Goal: Information Seeking & Learning: Learn about a topic

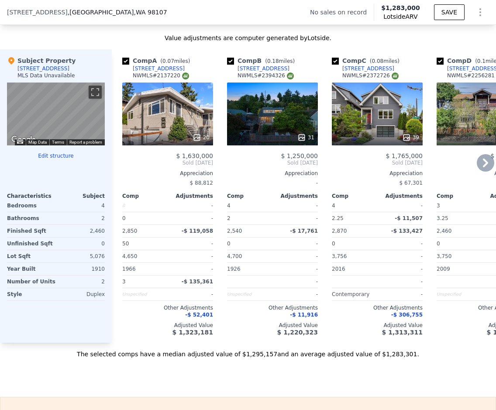
scroll to position [870, 0]
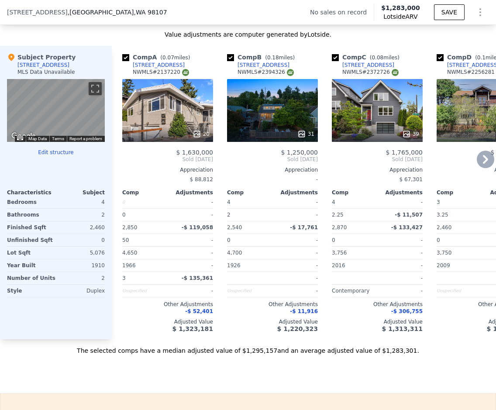
click at [177, 120] on div "20" at bounding box center [167, 110] width 91 height 63
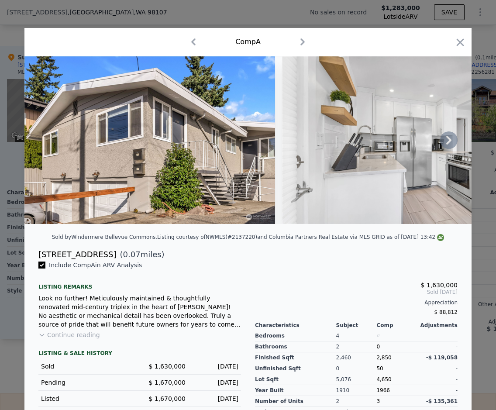
click at [448, 140] on icon at bounding box center [448, 139] width 17 height 17
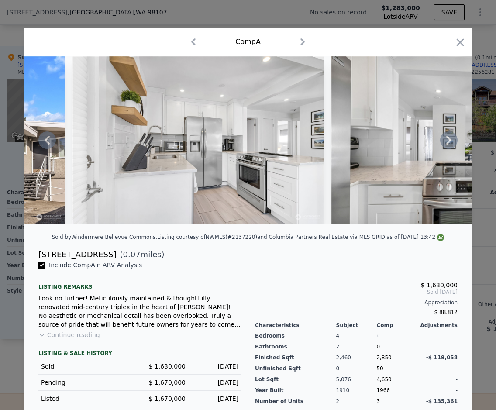
click at [448, 140] on icon at bounding box center [448, 139] width 17 height 17
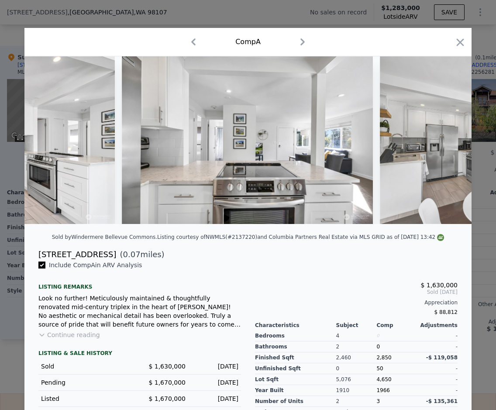
click at [448, 140] on img at bounding box center [505, 140] width 251 height 168
click at [448, 140] on icon at bounding box center [448, 139] width 17 height 17
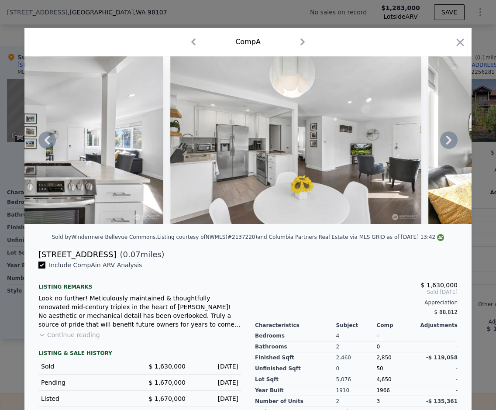
click at [444, 140] on div at bounding box center [247, 140] width 447 height 168
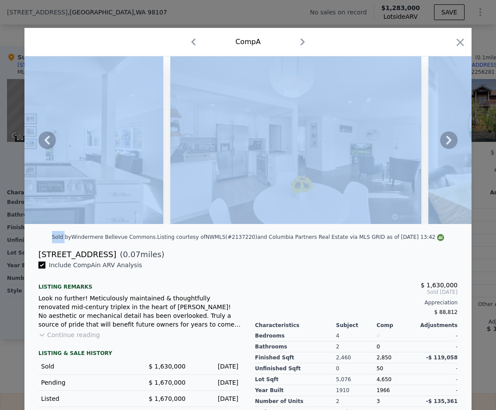
click at [446, 140] on icon at bounding box center [448, 140] width 5 height 9
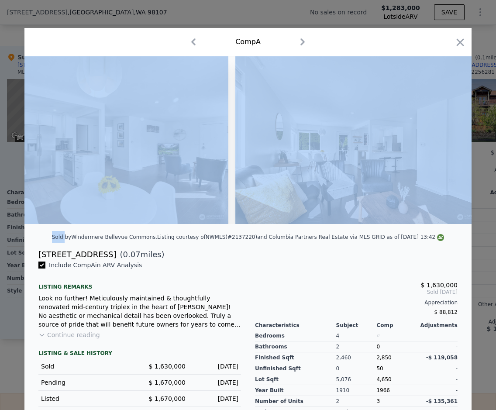
scroll to position [0, 838]
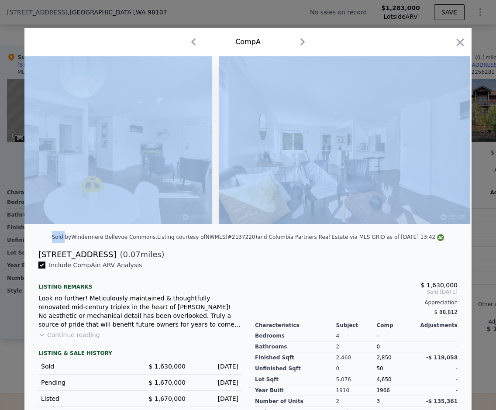
click at [444, 140] on img at bounding box center [344, 140] width 251 height 168
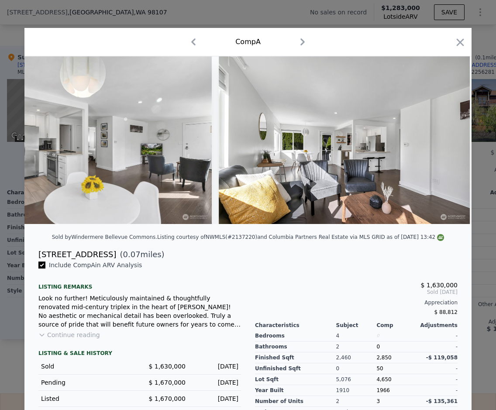
click at [344, 268] on div "$ 1,630,000 Sold [DATE] Appreciation $ 88,812 Characteristics Subject Comp Adju…" at bounding box center [356, 367] width 217 height 213
click at [442, 144] on icon at bounding box center [448, 139] width 17 height 17
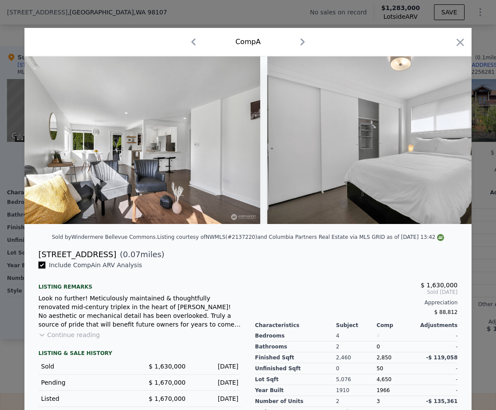
click at [442, 144] on img at bounding box center [392, 140] width 251 height 168
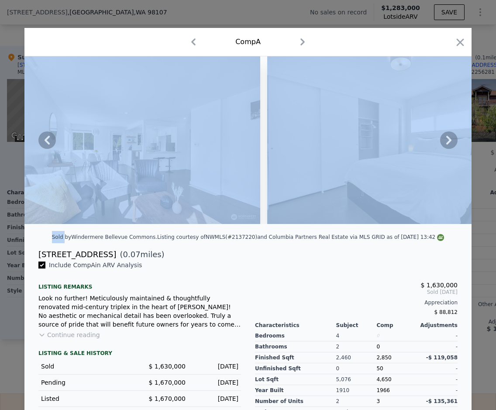
click at [441, 145] on icon at bounding box center [448, 139] width 17 height 17
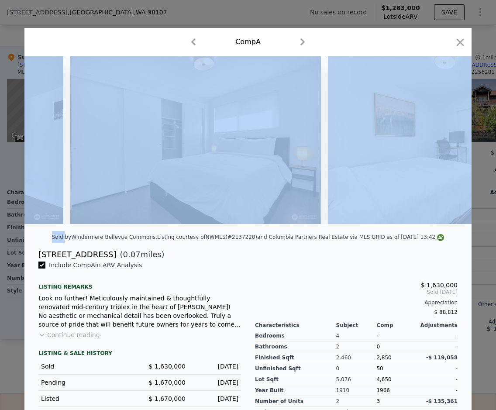
scroll to position [0, 1257]
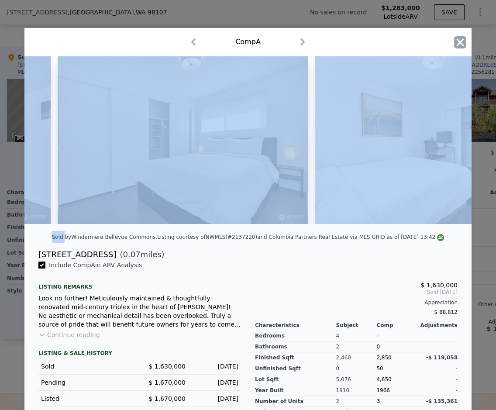
click at [454, 40] on icon "button" at bounding box center [460, 42] width 12 height 12
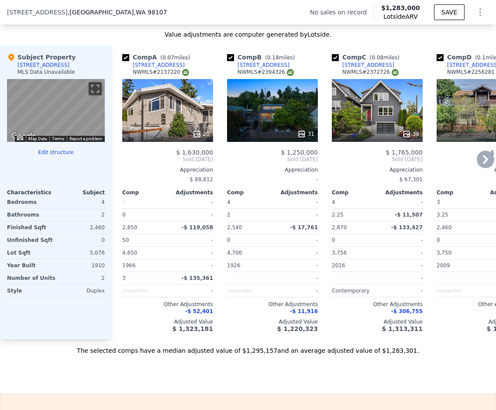
click at [276, 109] on div "31" at bounding box center [272, 110] width 91 height 63
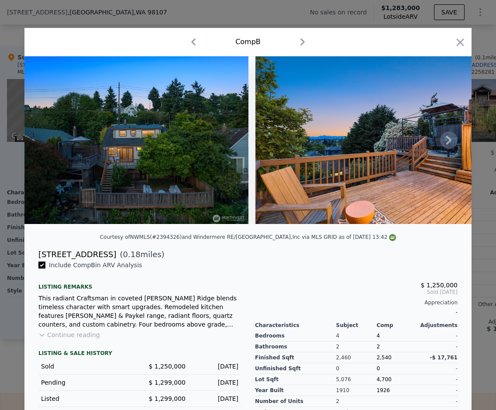
click at [442, 138] on icon at bounding box center [448, 139] width 17 height 17
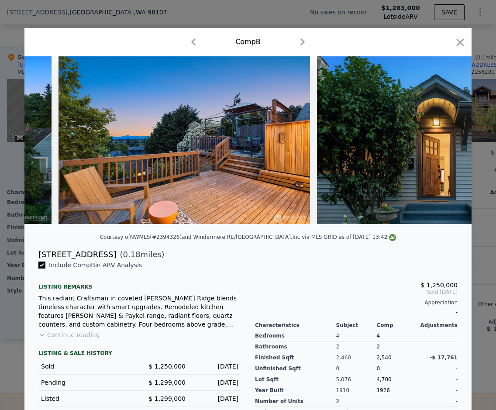
scroll to position [0, 210]
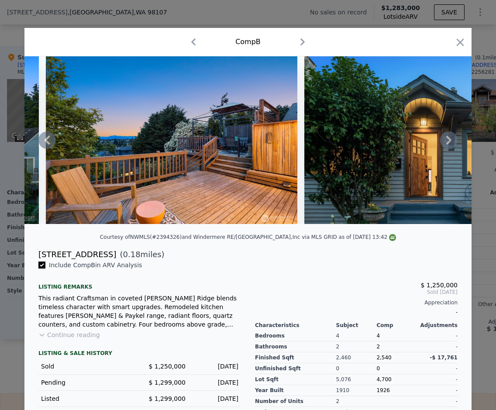
click at [442, 138] on icon at bounding box center [448, 139] width 17 height 17
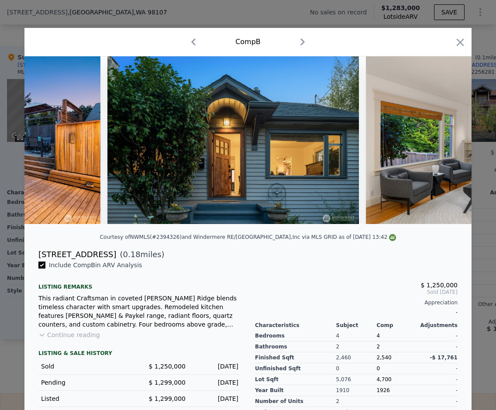
scroll to position [0, 419]
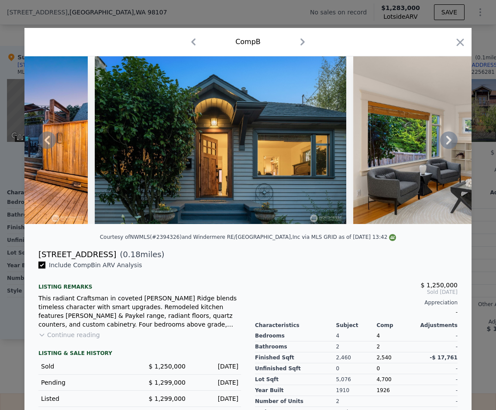
click at [442, 138] on icon at bounding box center [448, 139] width 17 height 17
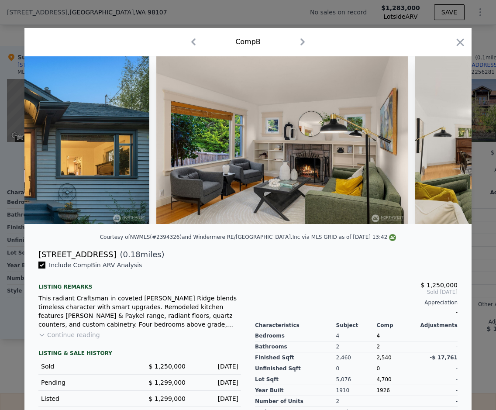
scroll to position [0, 629]
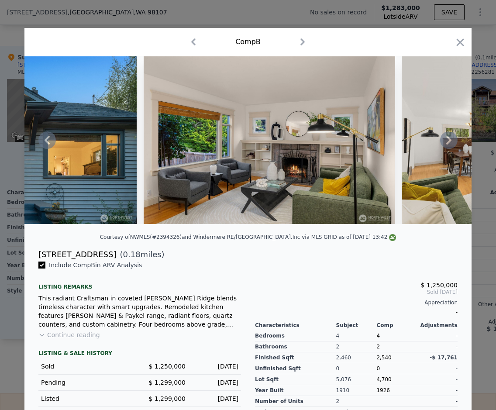
click at [442, 138] on icon at bounding box center [448, 139] width 17 height 17
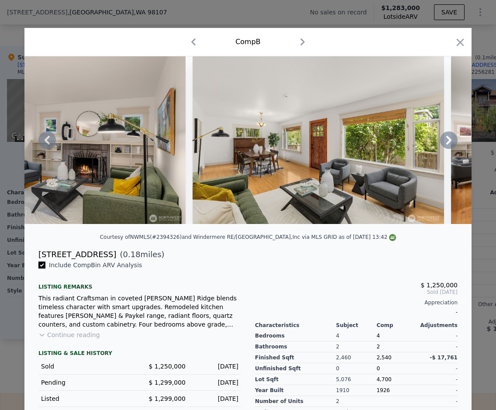
click at [442, 138] on icon at bounding box center [448, 139] width 17 height 17
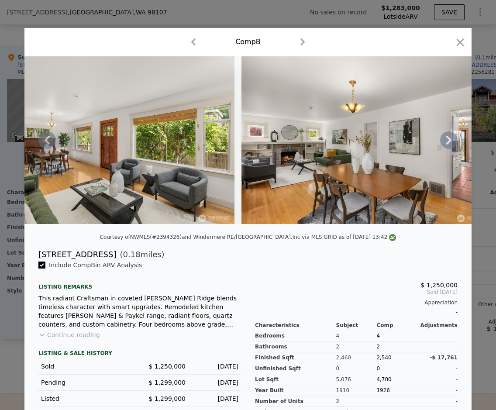
click at [442, 138] on icon at bounding box center [448, 139] width 17 height 17
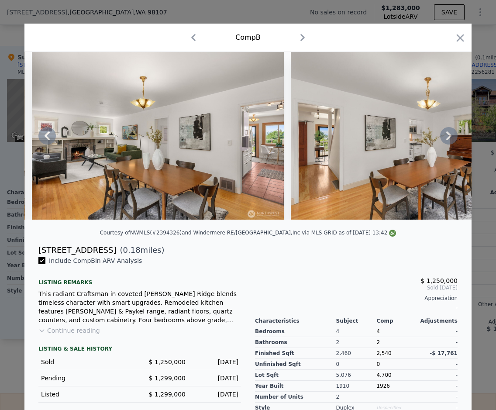
scroll to position [0, 0]
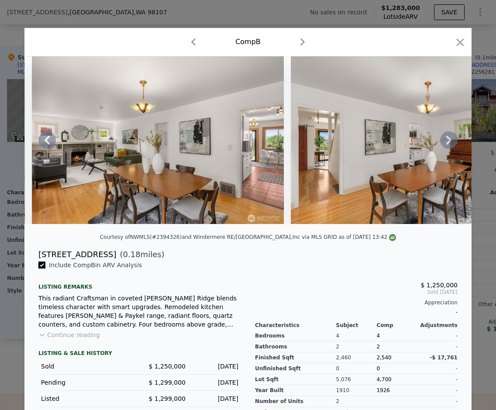
click at [446, 148] on icon at bounding box center [448, 139] width 17 height 17
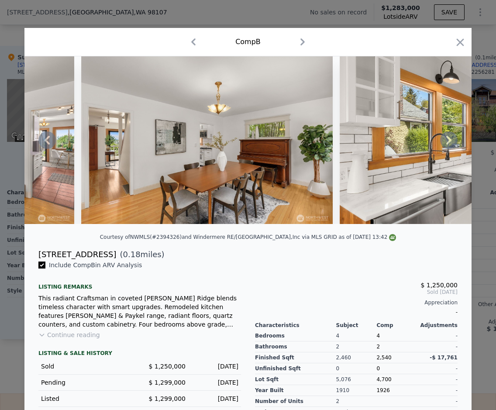
click at [446, 143] on icon at bounding box center [448, 140] width 5 height 9
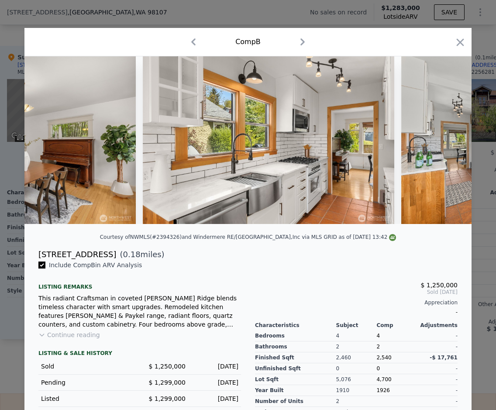
scroll to position [0, 1676]
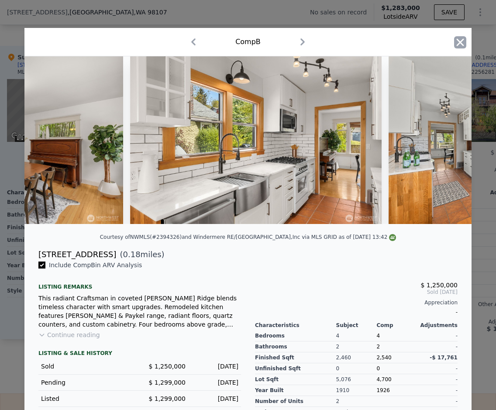
click at [457, 45] on icon "button" at bounding box center [460, 42] width 12 height 12
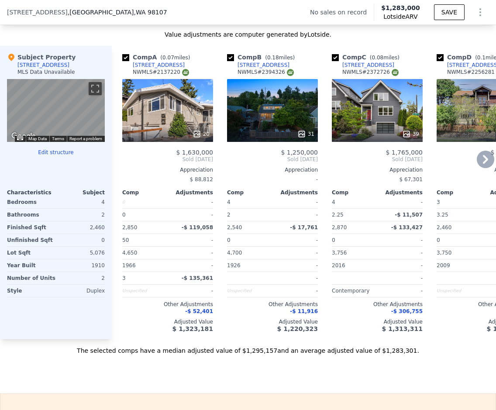
click at [477, 164] on icon at bounding box center [485, 159] width 17 height 17
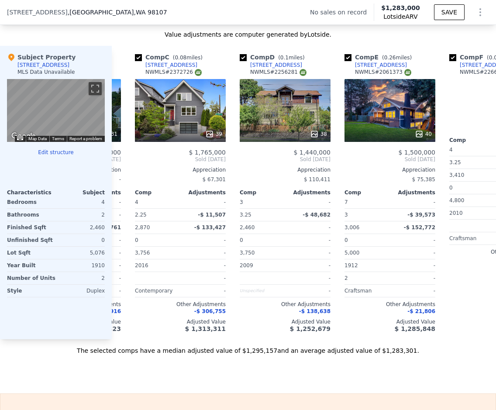
scroll to position [0, 210]
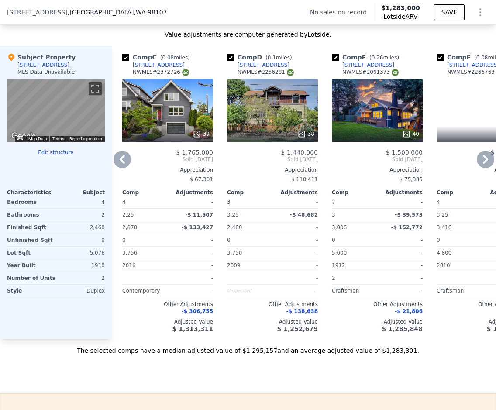
click at [269, 121] on div "38" at bounding box center [272, 110] width 91 height 63
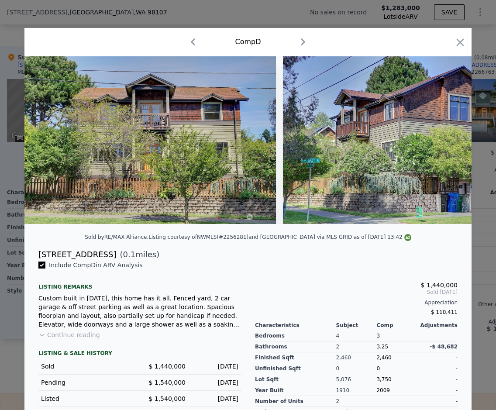
click at [62, 339] on button "Continue reading" at bounding box center [69, 334] width 62 height 9
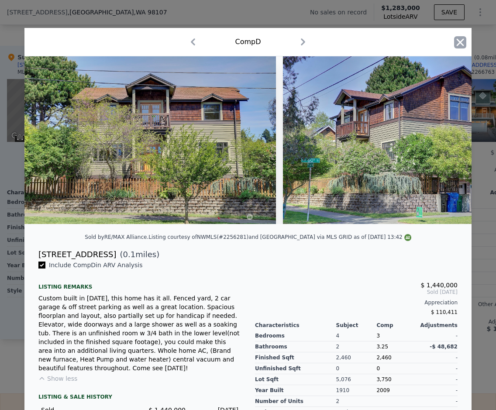
click at [457, 45] on icon "button" at bounding box center [460, 42] width 12 height 12
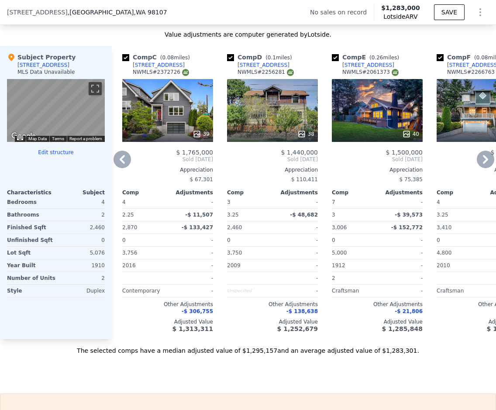
click at [483, 163] on icon at bounding box center [485, 159] width 5 height 9
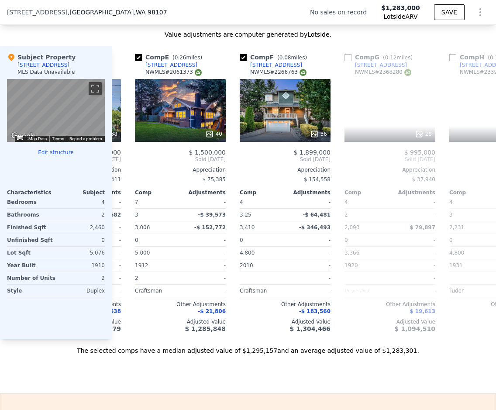
scroll to position [0, 419]
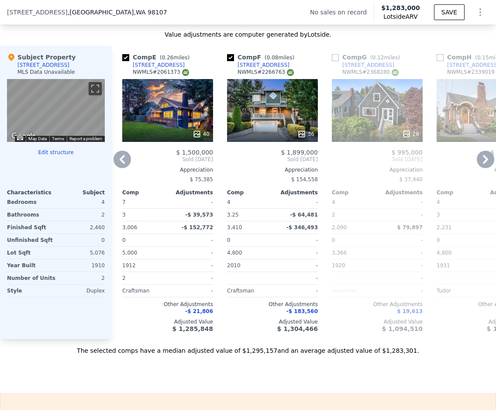
click at [483, 163] on icon at bounding box center [485, 159] width 5 height 9
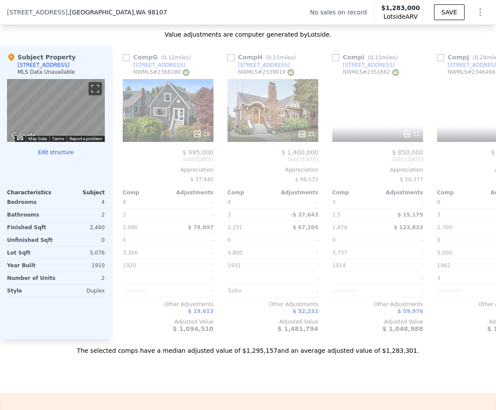
scroll to position [0, 629]
